Goal: Task Accomplishment & Management: Manage account settings

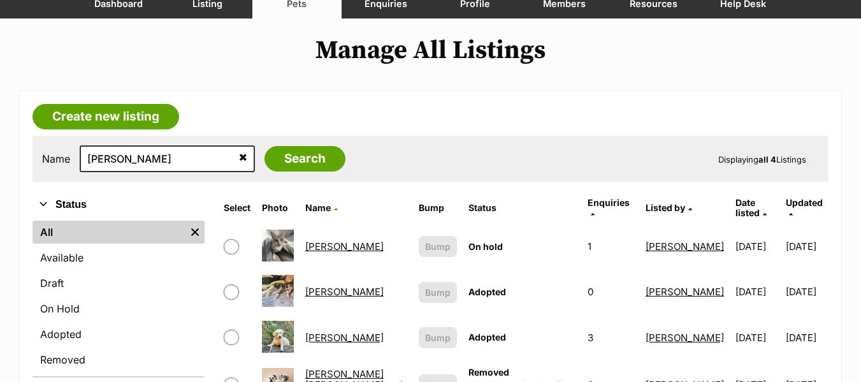
scroll to position [127, 0]
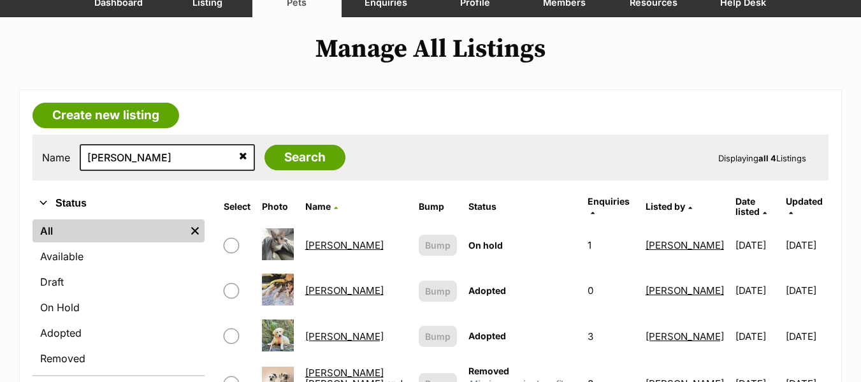
click at [314, 239] on link "[PERSON_NAME]" at bounding box center [344, 245] width 78 height 12
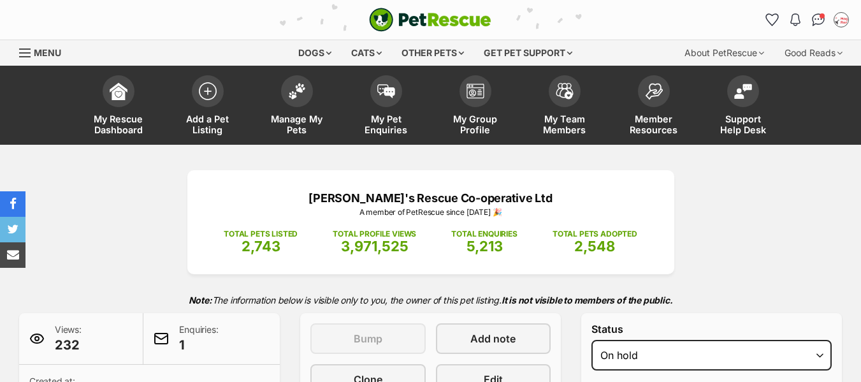
select select "adoption_pending"
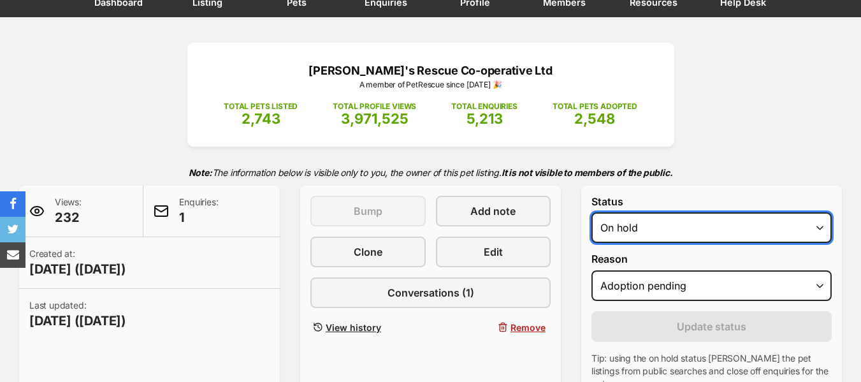
click at [719, 227] on select "Draft - not available as listing has enquires Available On hold Adopted" at bounding box center [711, 227] width 240 height 31
select select "rehomed"
click at [591, 212] on select "Draft - not available as listing has enquires Available On hold Adopted" at bounding box center [711, 227] width 240 height 31
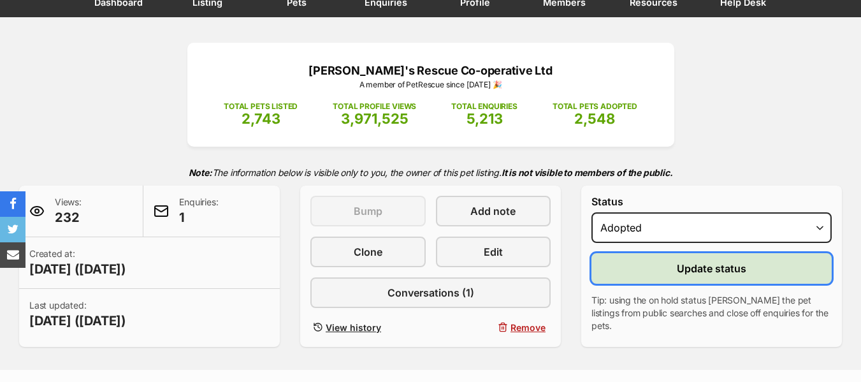
click at [704, 279] on button "Update status" at bounding box center [711, 268] width 240 height 31
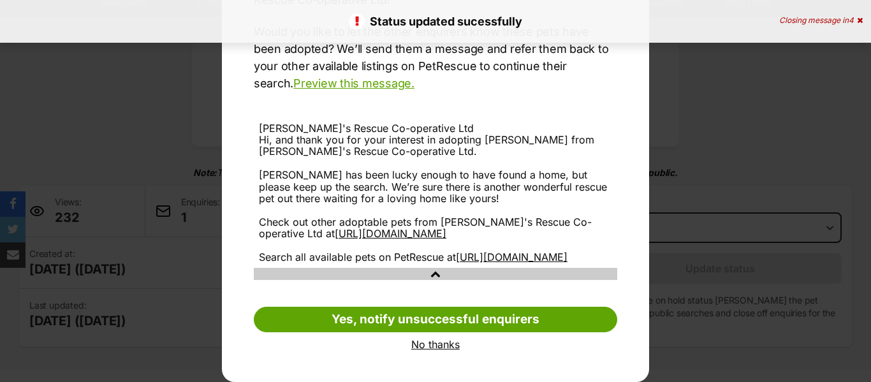
scroll to position [189, 0]
click at [444, 345] on link "No thanks" at bounding box center [435, 343] width 363 height 11
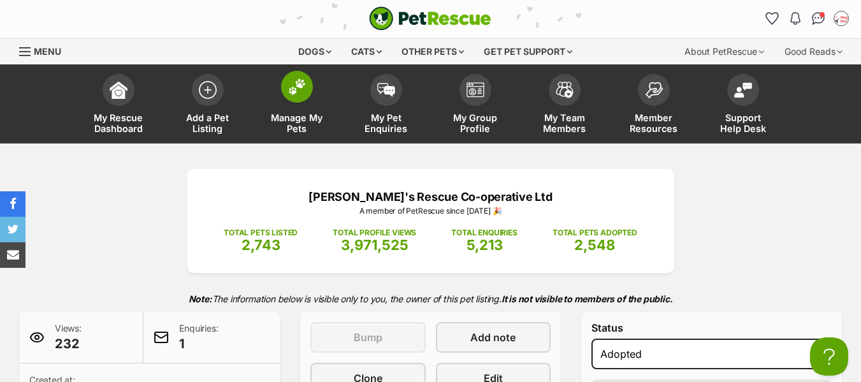
scroll to position [0, 0]
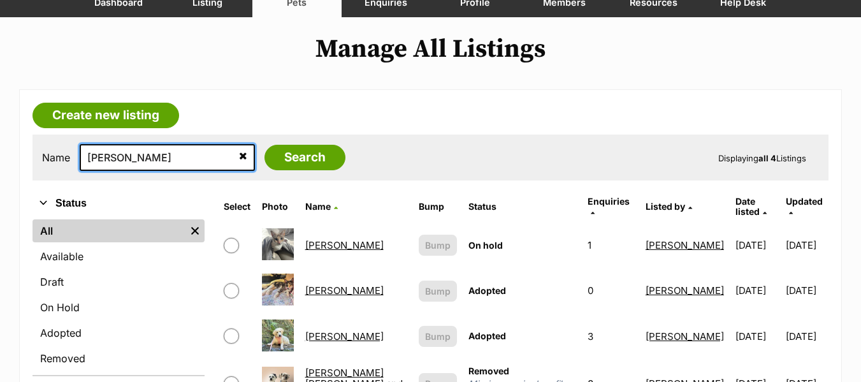
drag, startPoint x: 127, startPoint y: 162, endPoint x: 59, endPoint y: 151, distance: 69.1
click at [59, 151] on div "Name maria Search" at bounding box center [193, 157] width 303 height 27
type input "arcana"
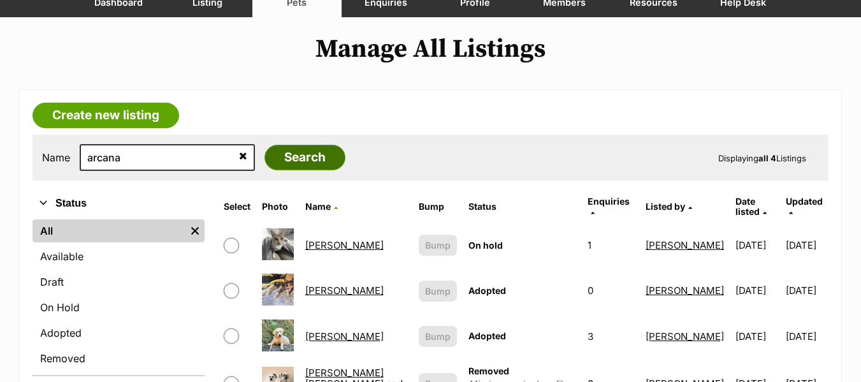
click at [269, 158] on input "Search" at bounding box center [305, 157] width 81 height 25
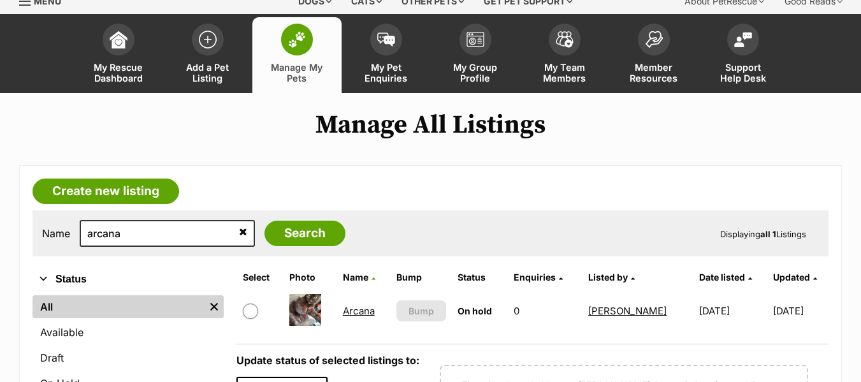
scroll to position [64, 0]
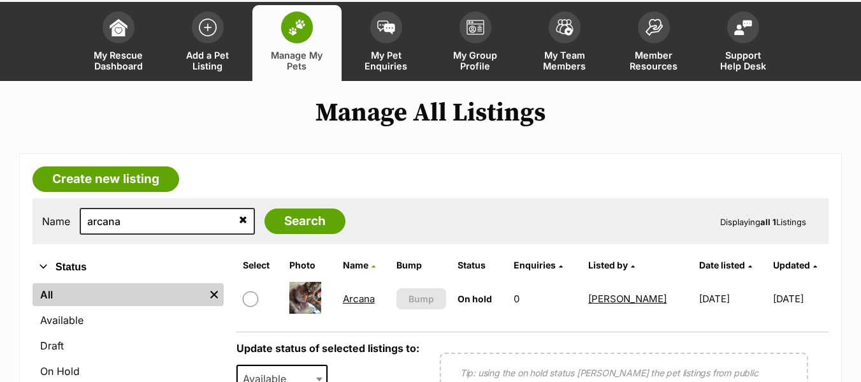
click at [354, 300] on link "Arcana" at bounding box center [359, 299] width 32 height 12
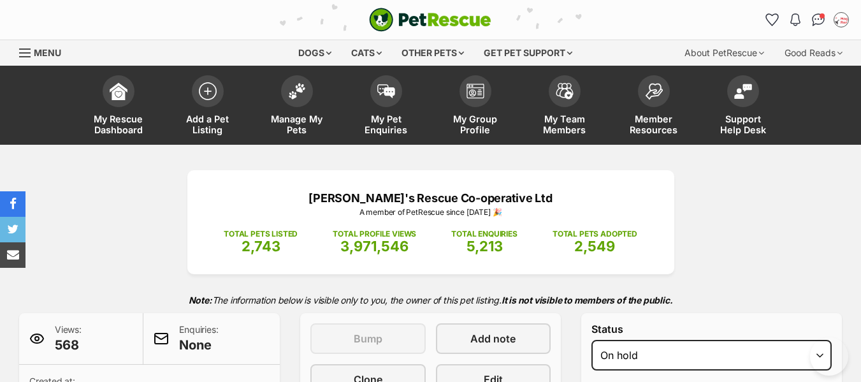
select select "adoption_pending"
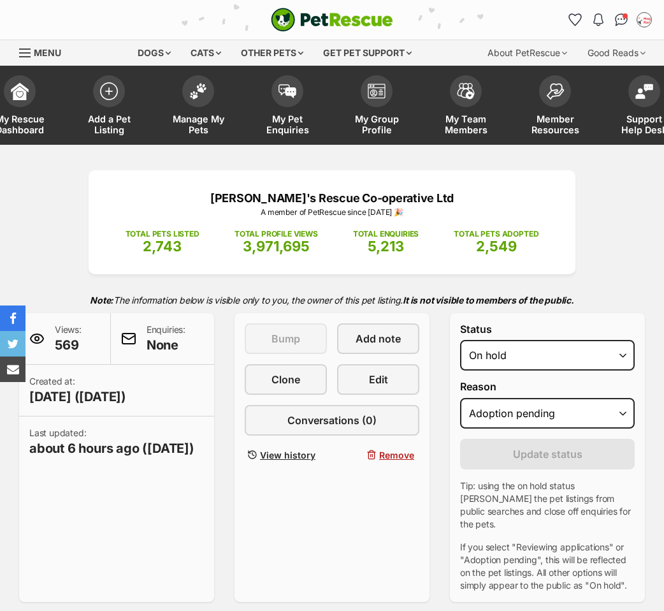
select select "adoption_pending"
